Goal: Use online tool/utility: Utilize a website feature to perform a specific function

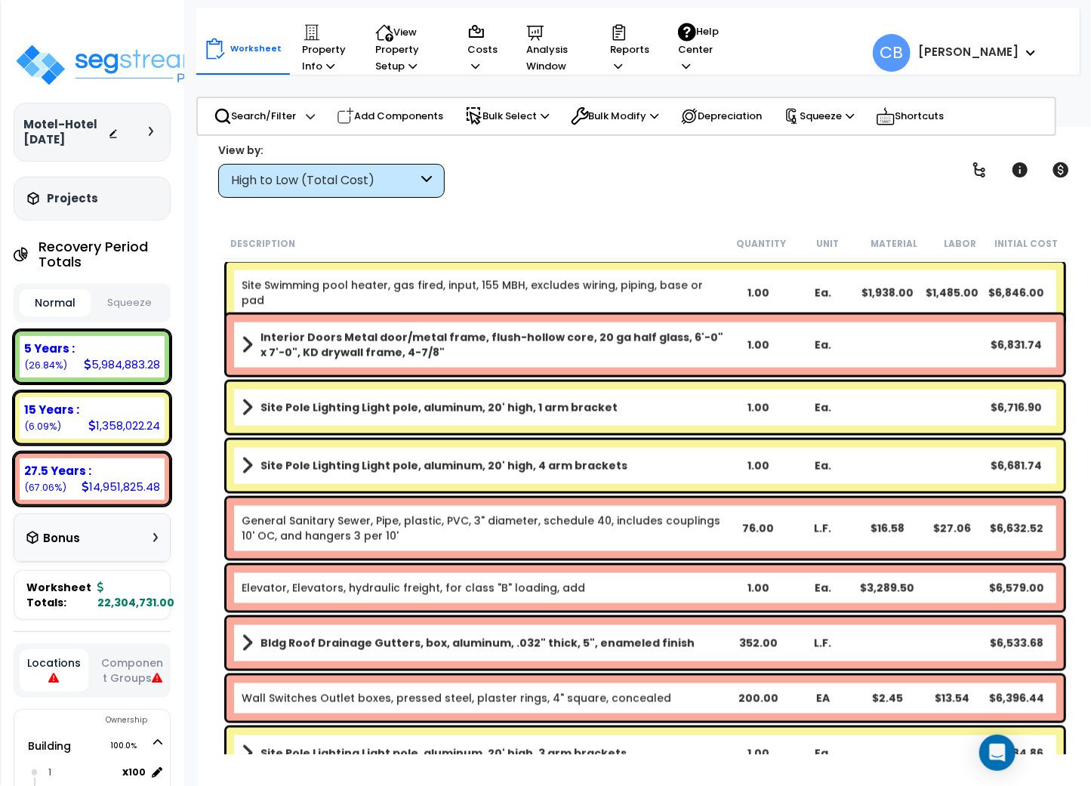
scroll to position [11155, 0]
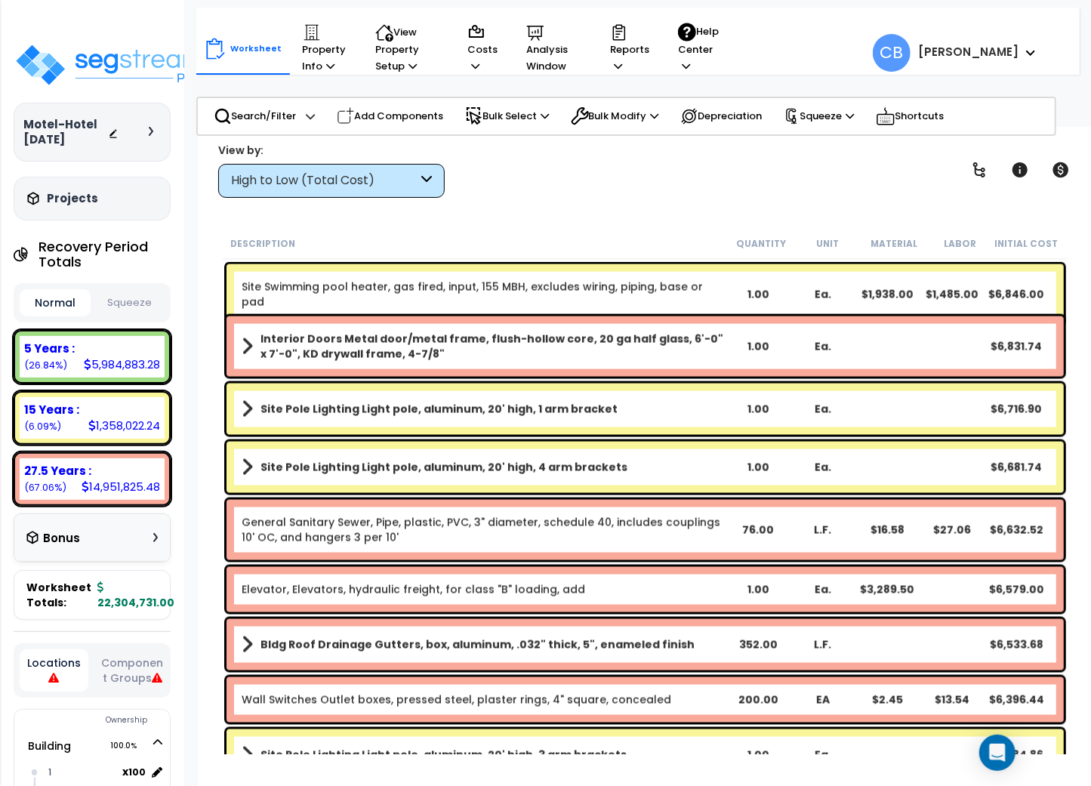
drag, startPoint x: 897, startPoint y: 302, endPoint x: 925, endPoint y: 315, distance: 31.4
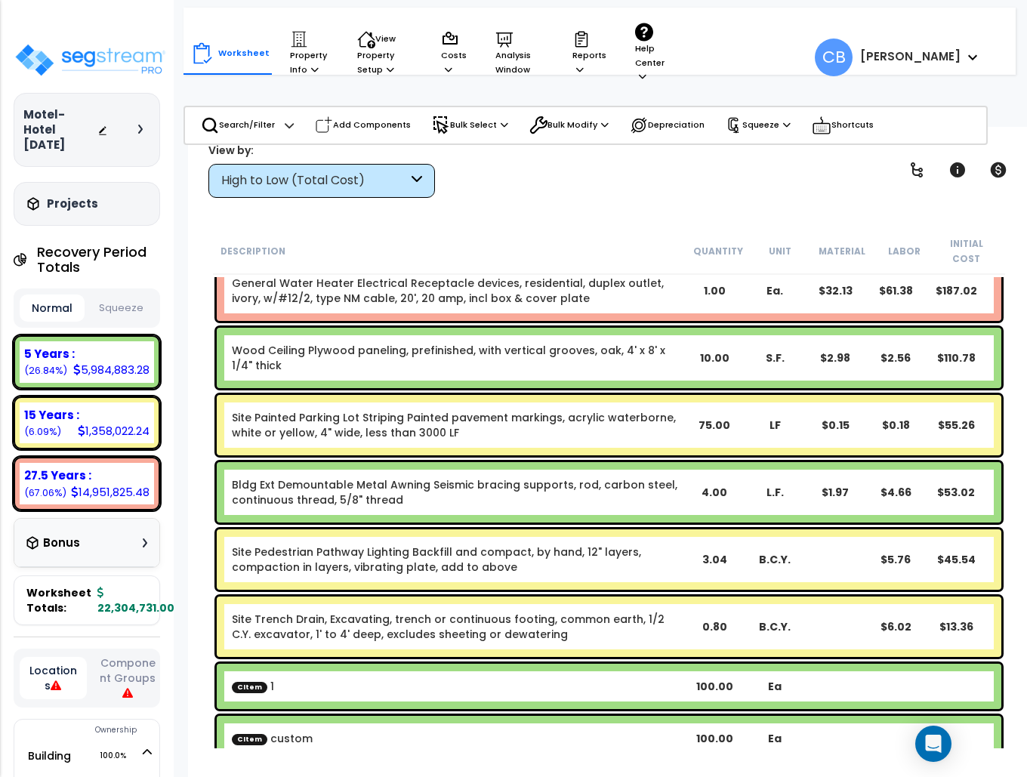
scroll to position [302, 0]
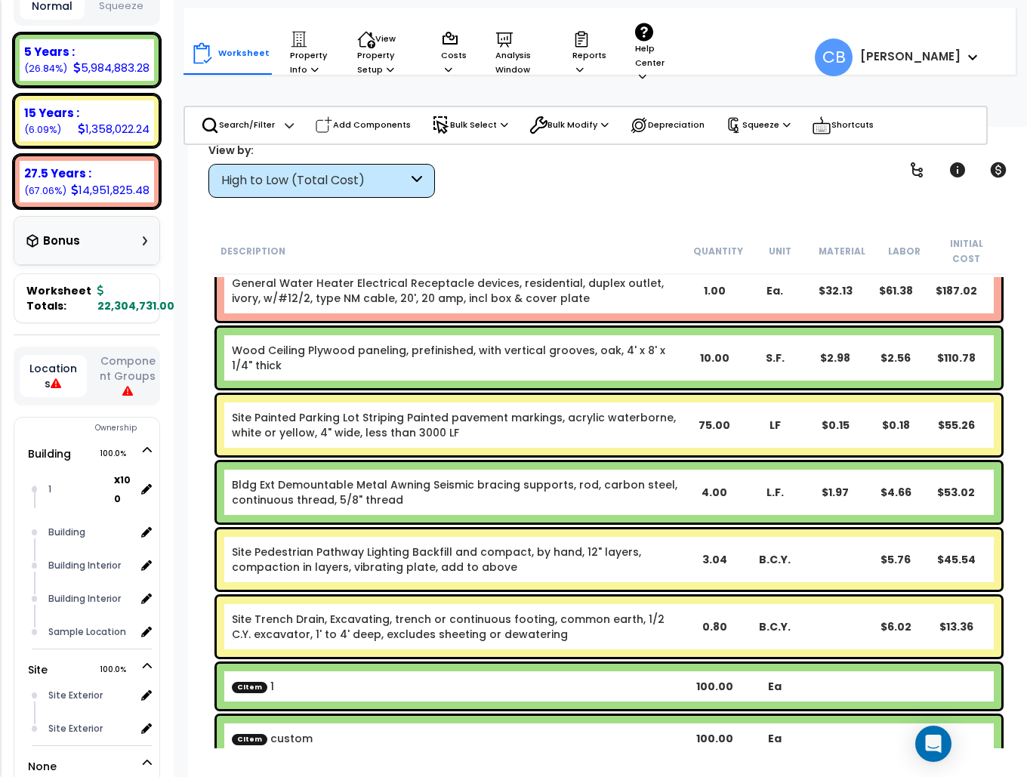
drag, startPoint x: 544, startPoint y: 309, endPoint x: 538, endPoint y: 323, distance: 14.9
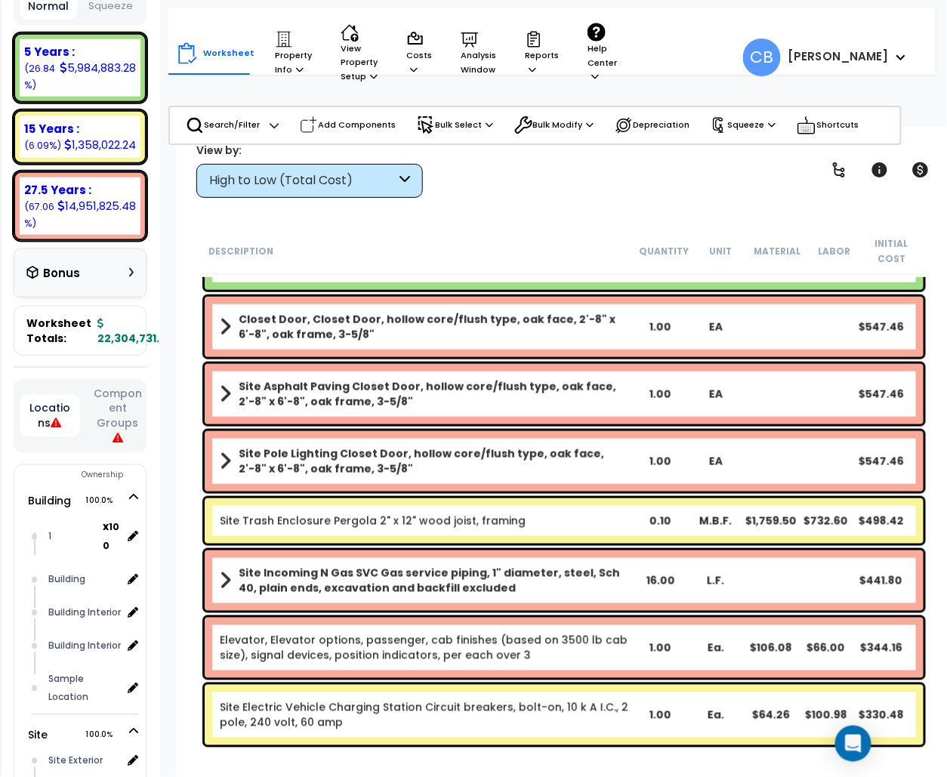
scroll to position [317, 0]
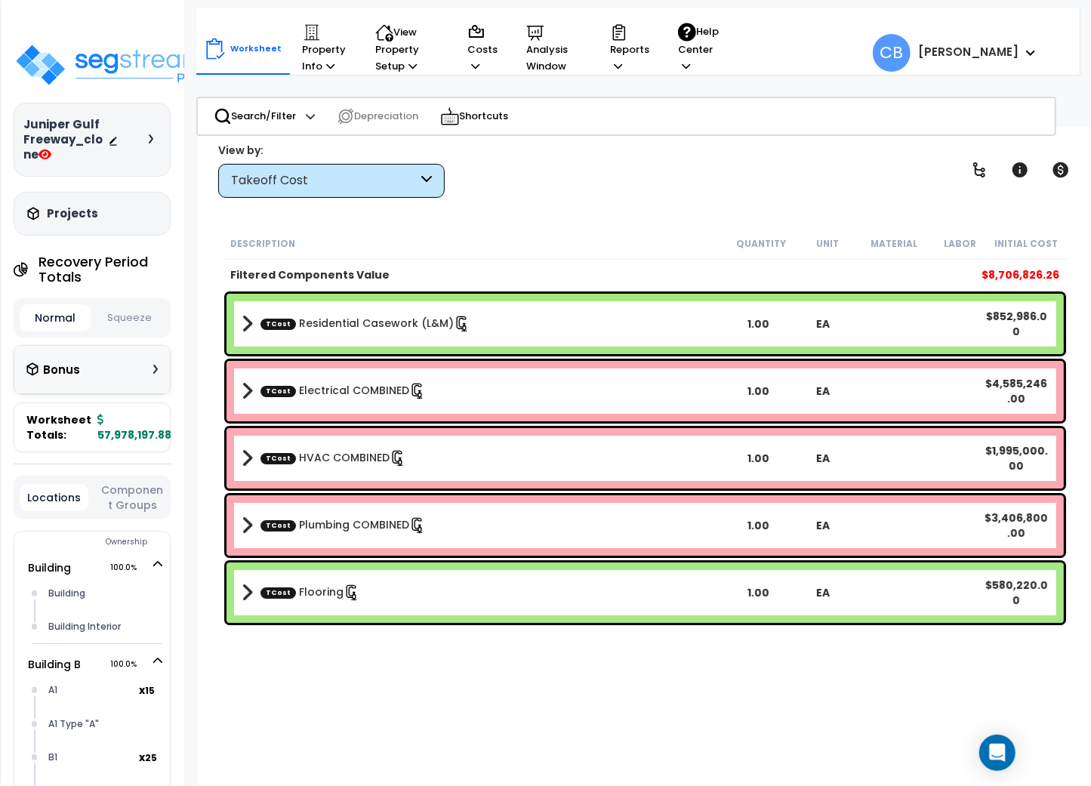
drag, startPoint x: 348, startPoint y: 161, endPoint x: 346, endPoint y: 173, distance: 12.3
click at [348, 159] on div "View by: Takeoff Cost Takeoff Cost" at bounding box center [331, 170] width 226 height 55
click at [347, 176] on div "Takeoff Cost" at bounding box center [324, 180] width 186 height 17
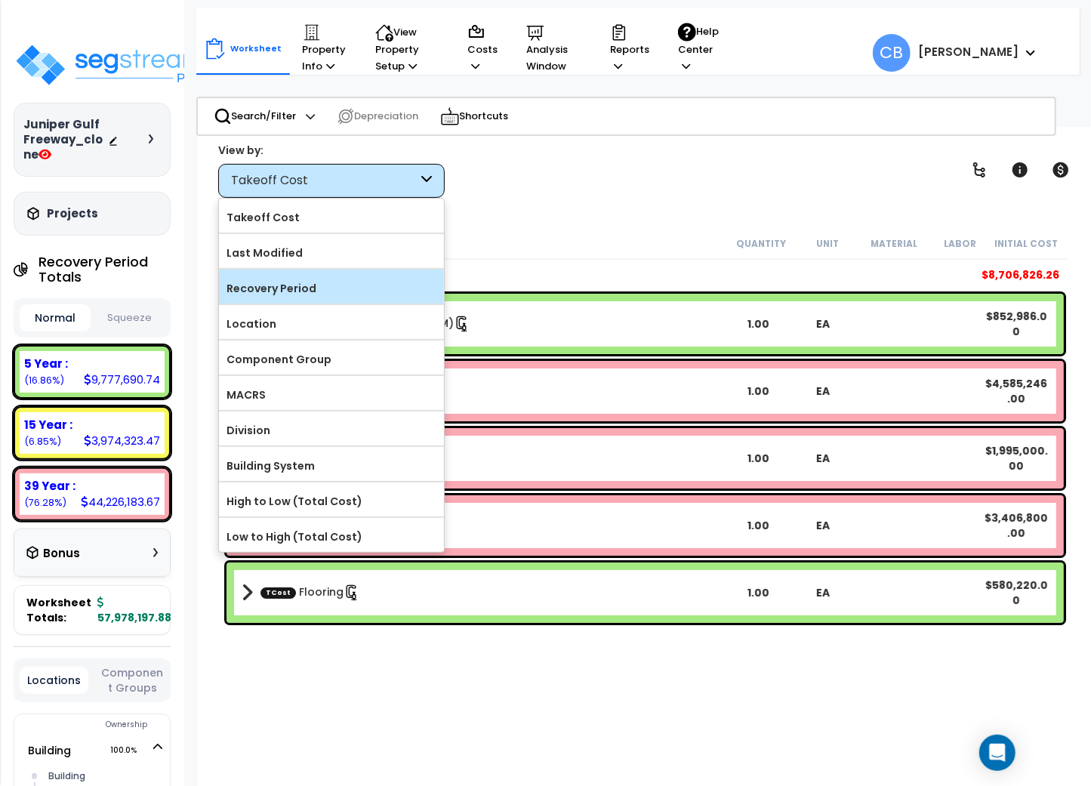
click at [284, 299] on label "Recovery Period" at bounding box center [331, 288] width 225 height 23
click at [0, 0] on input "Recovery Period" at bounding box center [0, 0] width 0 height 0
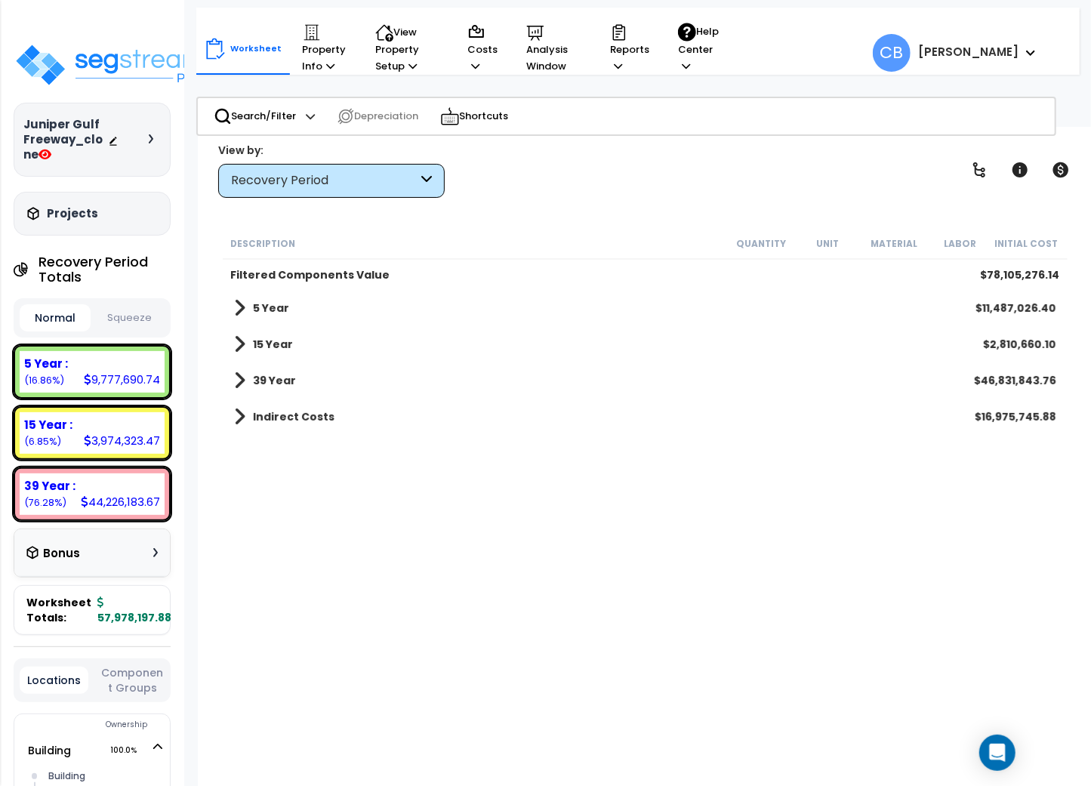
click at [139, 328] on button "Squeeze" at bounding box center [129, 318] width 71 height 26
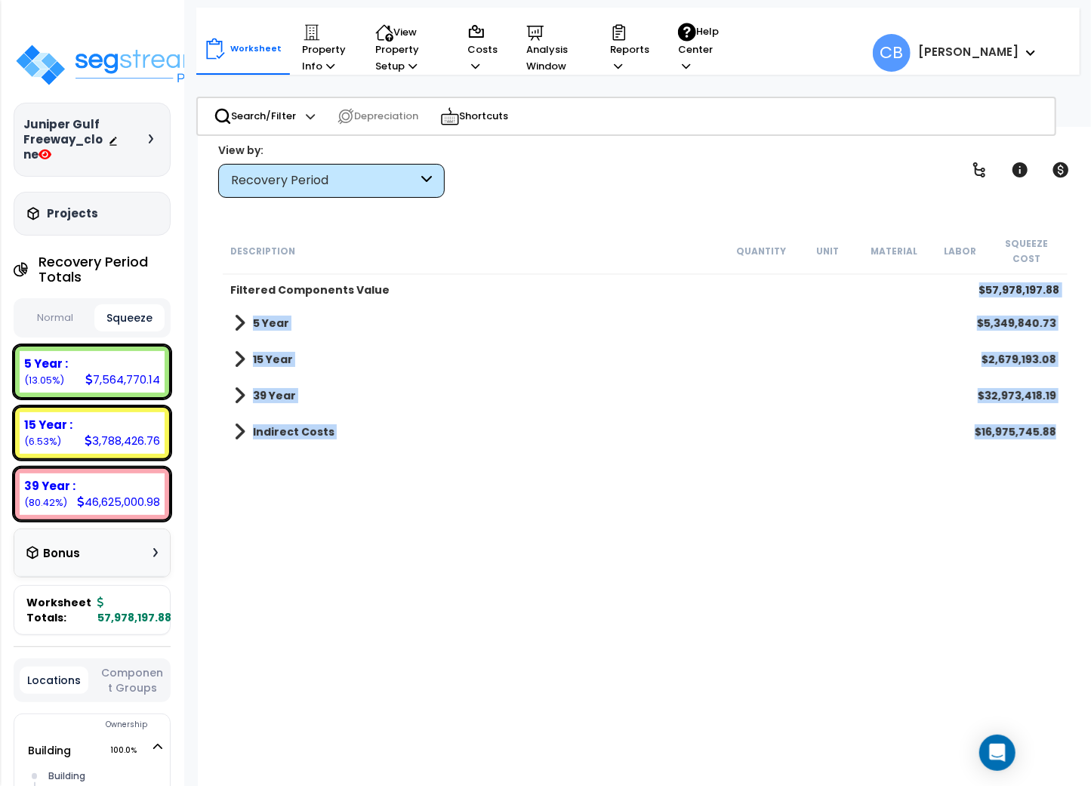
drag, startPoint x: 1016, startPoint y: 311, endPoint x: 1064, endPoint y: 420, distance: 119.6
click at [1064, 420] on div "Description Quantity Unit Material Labor Squeeze Cost Filtered Components Value…" at bounding box center [644, 491] width 849 height 526
drag, startPoint x: 918, startPoint y: 370, endPoint x: 927, endPoint y: 366, distance: 9.8
click at [918, 377] on div "39 Year $32,973,418.19" at bounding box center [644, 395] width 837 height 36
drag, startPoint x: 986, startPoint y: 270, endPoint x: 1024, endPoint y: 276, distance: 39.0
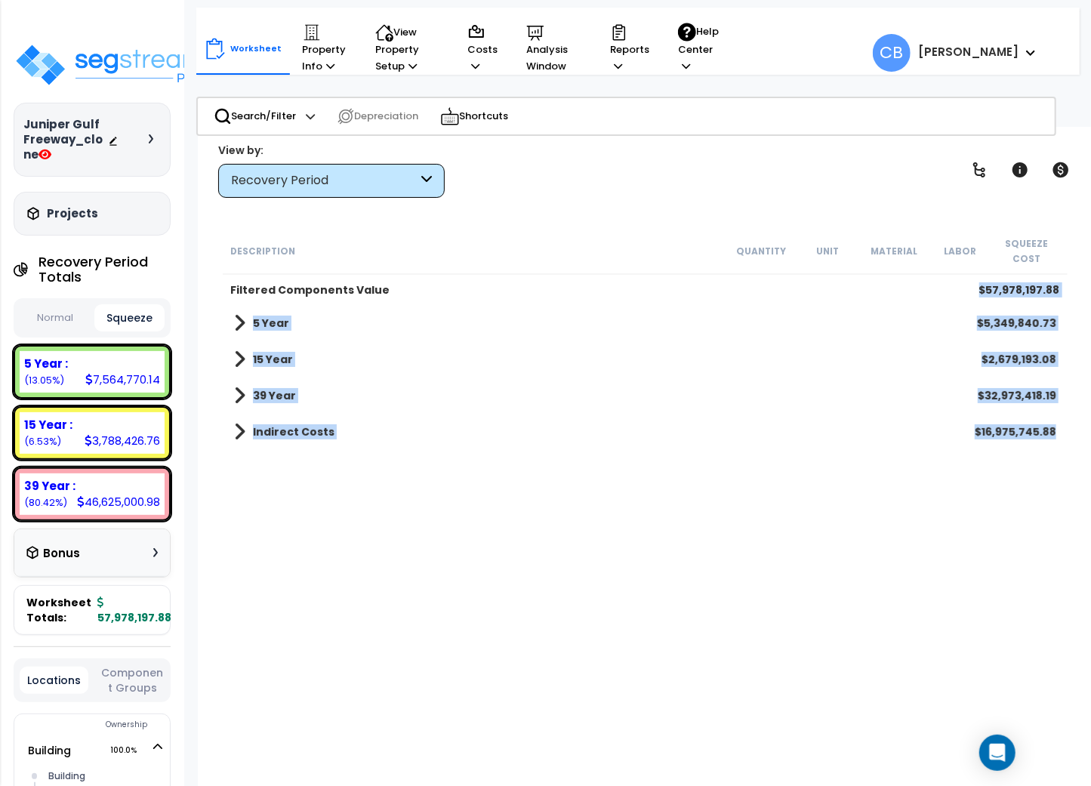
click at [986, 282] on b "$57,978,197.88" at bounding box center [1019, 289] width 81 height 15
click at [841, 471] on div "Description Quantity Unit Material Labor Squeeze Cost Filtered Components Value…" at bounding box center [644, 491] width 849 height 526
